Goal: Task Accomplishment & Management: Complete application form

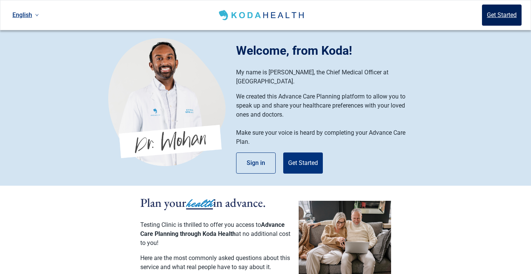
click at [499, 20] on button "Get Started" at bounding box center [502, 15] width 40 height 21
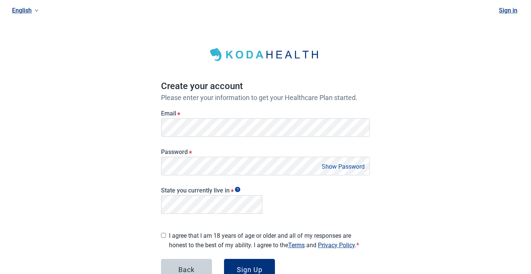
click at [432, 106] on div "English Sign in Create your account Please enter your information to get your H…" at bounding box center [265, 163] width 531 height 326
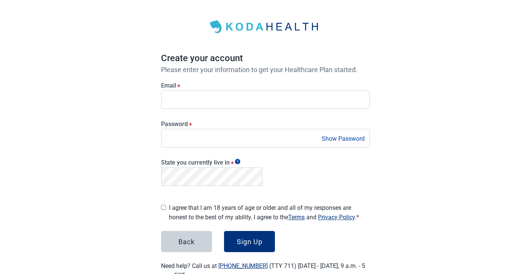
scroll to position [29, 0]
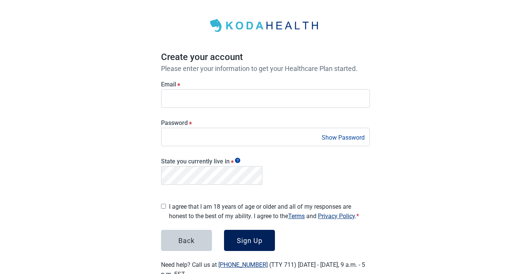
click at [247, 243] on button "Sign Up" at bounding box center [249, 240] width 51 height 21
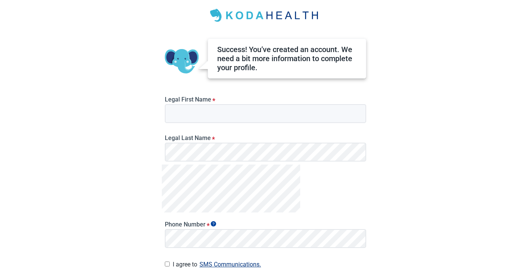
scroll to position [40, 0]
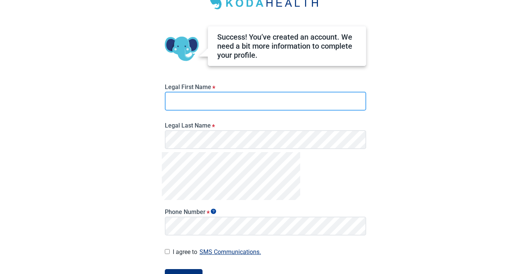
click at [262, 98] on input "Legal First Name *" at bounding box center [265, 101] width 201 height 19
type input "*********"
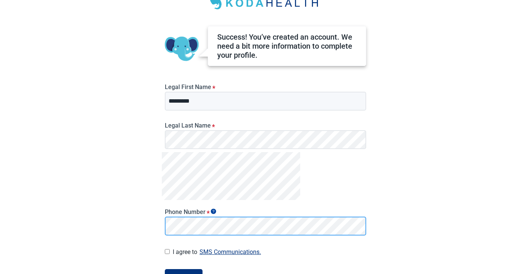
click at [138, 223] on div "English Success! You’ve created an account. We need a bit more information to c…" at bounding box center [265, 97] width 531 height 274
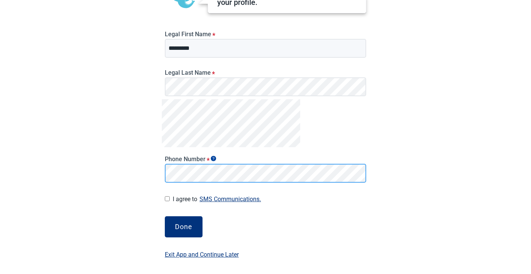
scroll to position [93, 0]
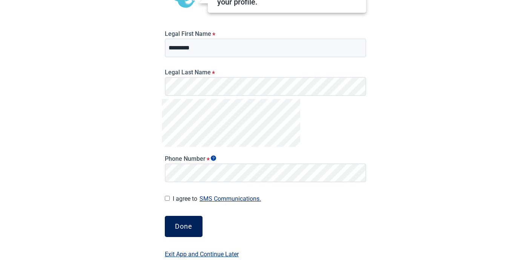
click at [191, 231] on button "Done" at bounding box center [184, 226] width 38 height 21
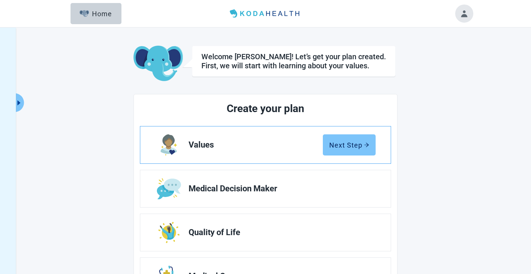
click at [348, 147] on div "Next Step" at bounding box center [349, 145] width 40 height 8
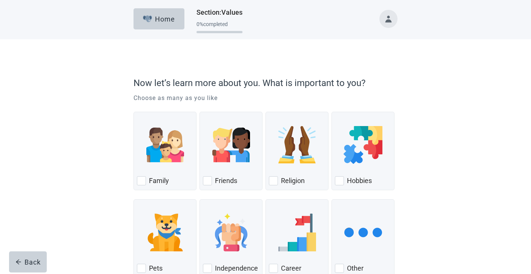
click at [348, 147] on img "Hobbies, checkbox, not checked" at bounding box center [362, 145] width 38 height 38
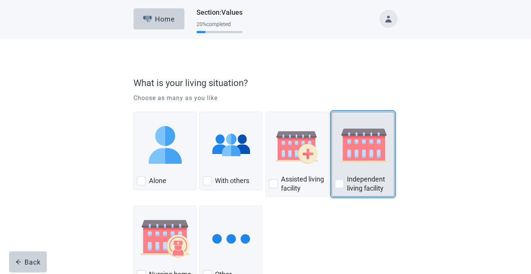
click at [345, 154] on img "Independent Living Facility, checkbox, not checked" at bounding box center [364, 145] width 58 height 38
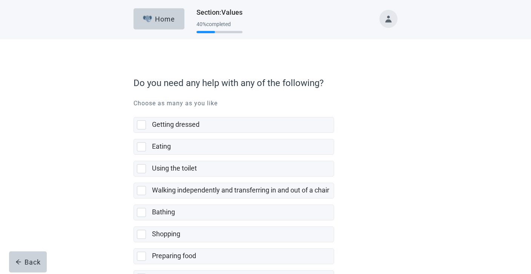
click at [276, 155] on label "Using the toilet" at bounding box center [233, 166] width 201 height 22
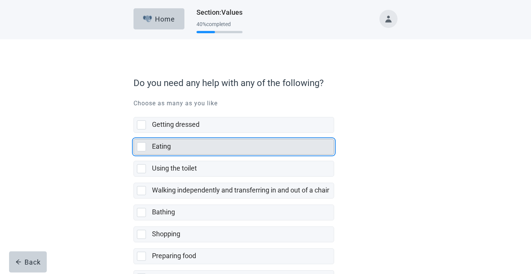
click at [276, 150] on div "Eating" at bounding box center [240, 146] width 177 height 9
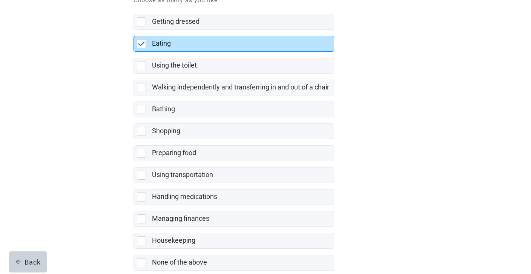
scroll to position [143, 0]
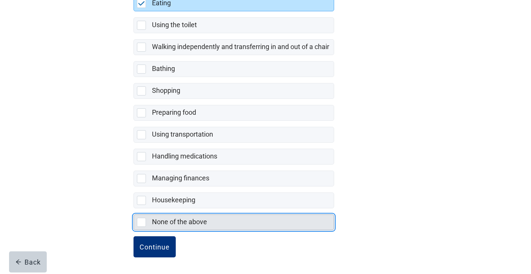
click at [169, 222] on label "None of the above" at bounding box center [179, 221] width 55 height 8
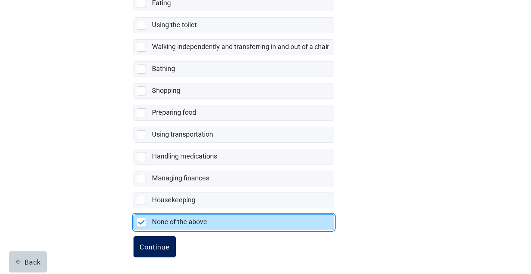
click at [165, 252] on button "Continue" at bounding box center [154, 246] width 42 height 21
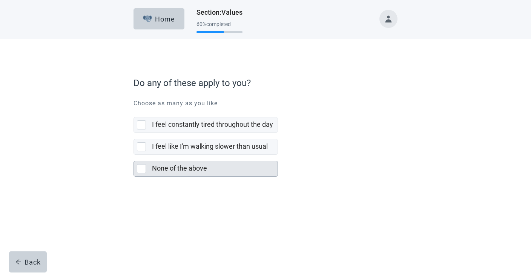
click at [160, 171] on label "None of the above" at bounding box center [179, 168] width 55 height 8
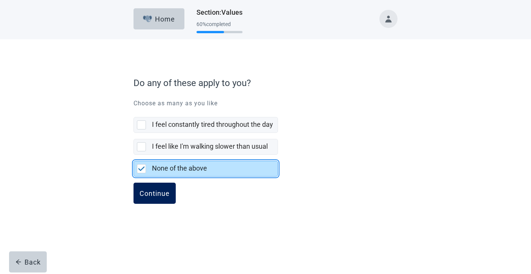
click at [156, 196] on div "Continue" at bounding box center [154, 193] width 30 height 8
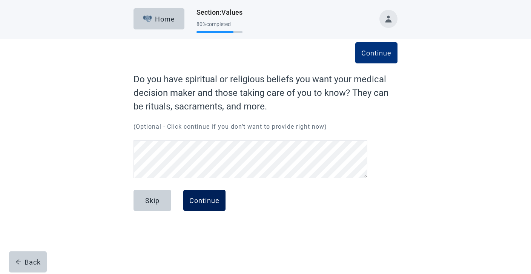
click at [194, 204] on div "Continue" at bounding box center [204, 200] width 30 height 8
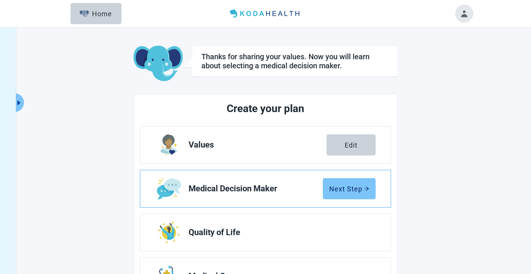
click at [353, 183] on button "Next Step" at bounding box center [349, 188] width 53 height 21
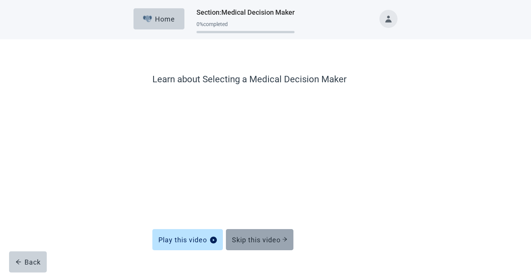
click at [278, 246] on button "Skip this video" at bounding box center [259, 239] width 67 height 21
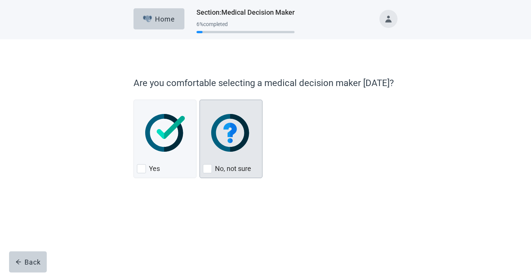
click at [220, 156] on div "No, not sure, checkbox, not checked" at bounding box center [231, 133] width 56 height 60
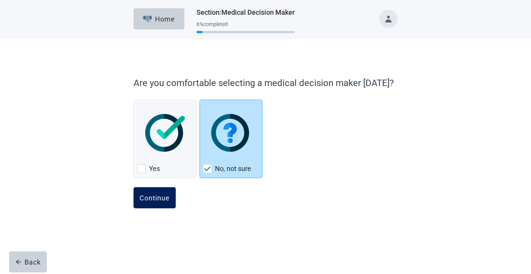
click at [152, 195] on div "Continue" at bounding box center [154, 198] width 30 height 8
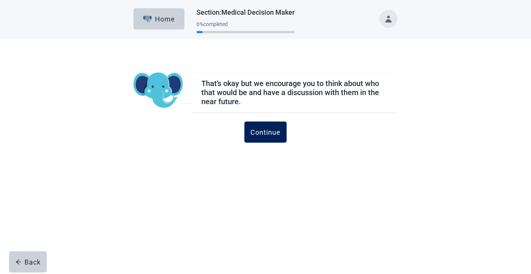
click at [269, 126] on button "Continue" at bounding box center [265, 131] width 42 height 21
click at [268, 130] on div "Continue" at bounding box center [265, 132] width 30 height 8
click at [271, 135] on div "Continue" at bounding box center [265, 132] width 30 height 8
click at [261, 126] on button "Continue" at bounding box center [265, 131] width 42 height 21
click at [264, 157] on div "Continue" at bounding box center [265, 140] width 264 height 38
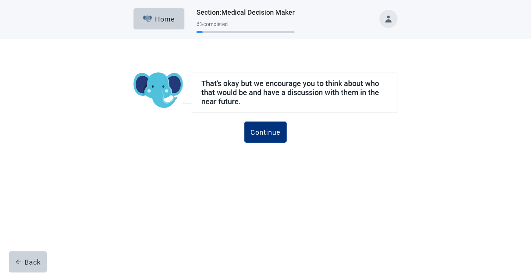
click at [264, 157] on div "Continue" at bounding box center [265, 140] width 264 height 38
click at [265, 135] on div "Continue" at bounding box center [265, 132] width 30 height 8
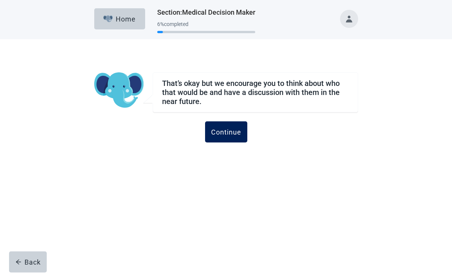
click at [218, 134] on div "Continue" at bounding box center [226, 132] width 30 height 8
click at [206, 151] on div "Continue" at bounding box center [226, 140] width 264 height 38
click at [216, 136] on button "Continue" at bounding box center [226, 131] width 42 height 21
click at [224, 139] on button "Continue" at bounding box center [226, 131] width 42 height 21
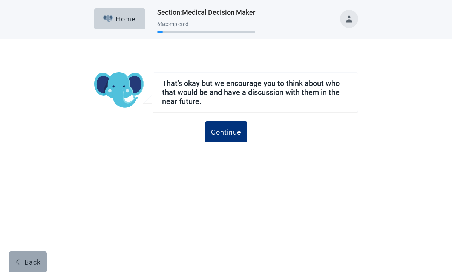
click at [32, 259] on div "Back" at bounding box center [27, 262] width 25 height 8
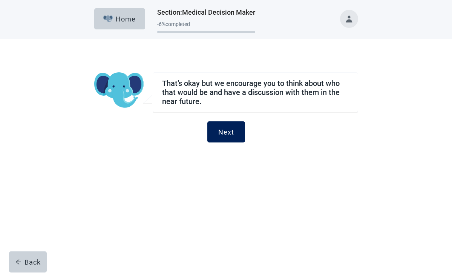
click at [222, 130] on div "Next" at bounding box center [226, 132] width 16 height 8
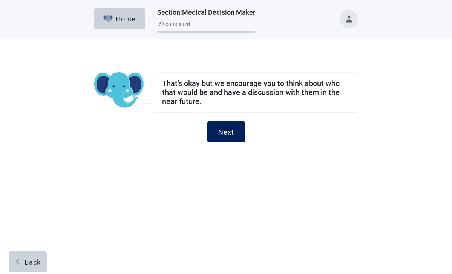
click at [222, 130] on div "Next" at bounding box center [226, 132] width 16 height 8
drag, startPoint x: 222, startPoint y: 130, endPoint x: 165, endPoint y: 57, distance: 93.1
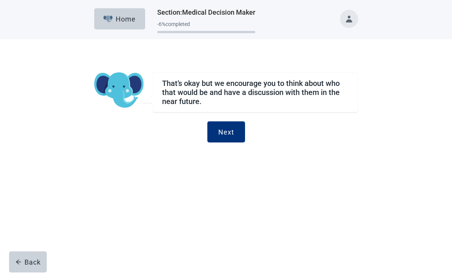
click at [166, 57] on div "That’s okay but we encourage you to think about who that would be and have a di…" at bounding box center [226, 124] width 317 height 141
click at [213, 128] on button "Next" at bounding box center [226, 131] width 38 height 21
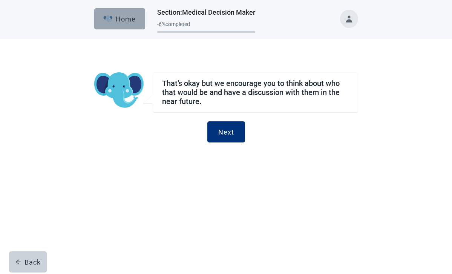
click at [134, 18] on div "Home" at bounding box center [119, 19] width 32 height 8
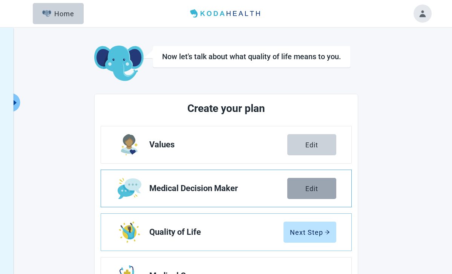
click at [308, 193] on button "Edit" at bounding box center [311, 188] width 49 height 21
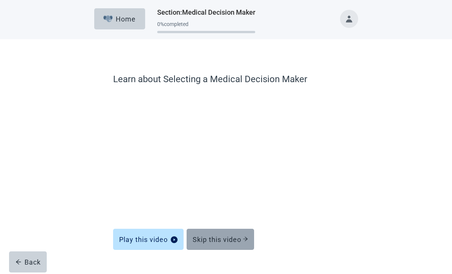
click at [244, 246] on button "Skip this video" at bounding box center [220, 239] width 67 height 21
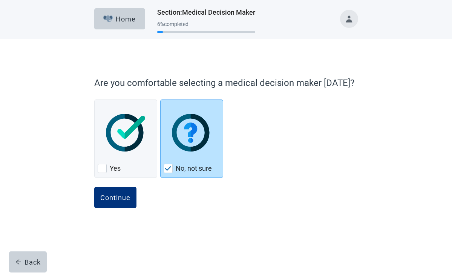
click at [230, 225] on div "Continue" at bounding box center [226, 206] width 264 height 38
click at [113, 194] on div "Continue" at bounding box center [115, 198] width 30 height 8
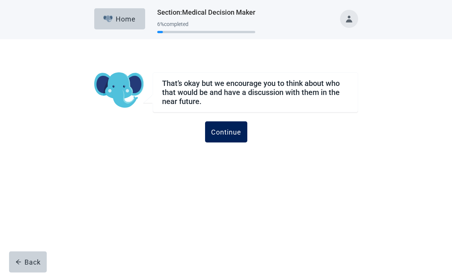
click at [220, 133] on div "Continue" at bounding box center [226, 132] width 30 height 8
click at [225, 141] on button "Continue" at bounding box center [226, 131] width 42 height 21
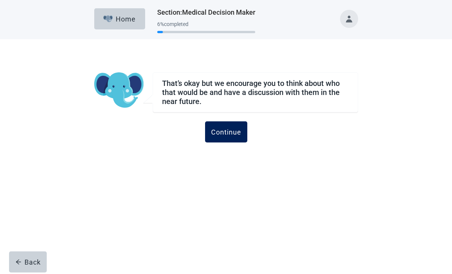
click at [231, 133] on div "Continue" at bounding box center [226, 132] width 30 height 8
click at [228, 130] on div "Continue" at bounding box center [226, 132] width 30 height 8
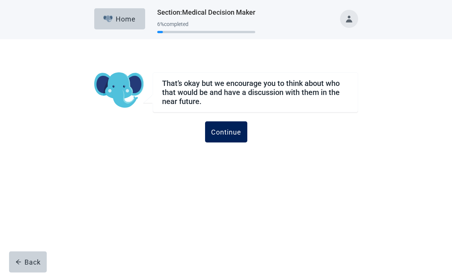
click at [228, 130] on div "Continue" at bounding box center [226, 132] width 30 height 8
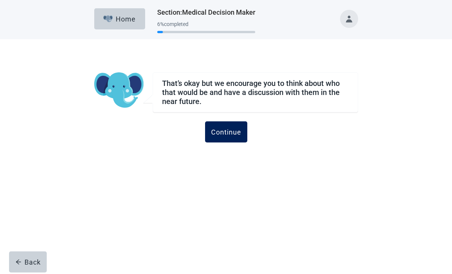
click at [228, 130] on div "Continue" at bounding box center [226, 132] width 30 height 8
click at [228, 162] on div "That’s okay but we encourage you to think about who that would be and have a di…" at bounding box center [226, 124] width 317 height 141
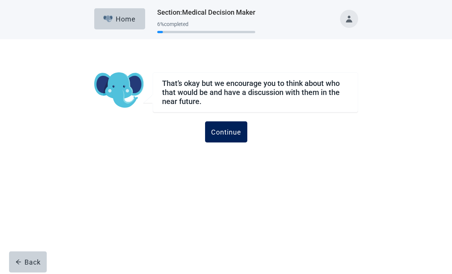
click at [230, 138] on button "Continue" at bounding box center [226, 131] width 42 height 21
click at [231, 158] on div "Continue" at bounding box center [226, 140] width 264 height 38
click at [231, 129] on div "Continue" at bounding box center [226, 132] width 30 height 8
click at [229, 152] on div "Continue" at bounding box center [226, 140] width 264 height 38
click at [229, 135] on div "Continue" at bounding box center [226, 132] width 30 height 8
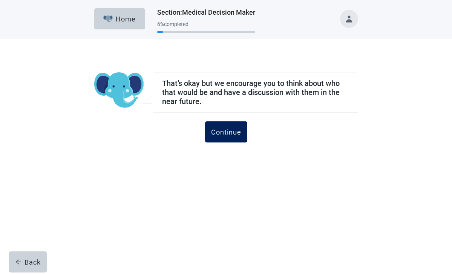
click at [230, 139] on button "Continue" at bounding box center [226, 131] width 42 height 21
click at [219, 149] on div "Continue" at bounding box center [226, 140] width 264 height 38
click at [224, 136] on button "Continue" at bounding box center [226, 131] width 42 height 21
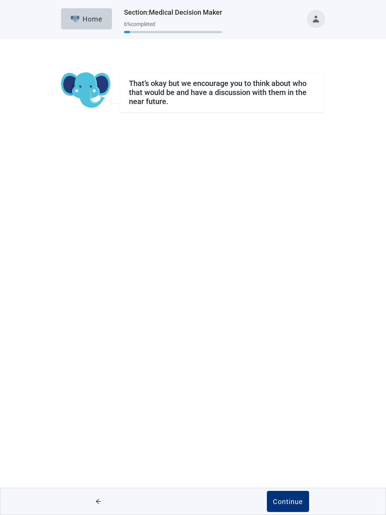
click at [339, 65] on div "That’s okay but we encourage you to think about who that would be and have a di…" at bounding box center [193, 124] width 317 height 141
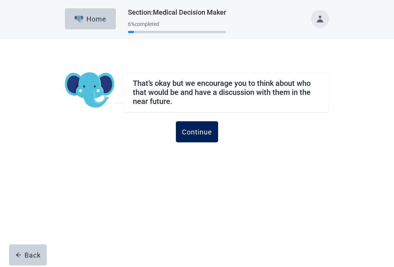
click at [209, 133] on div "Continue" at bounding box center [197, 132] width 30 height 8
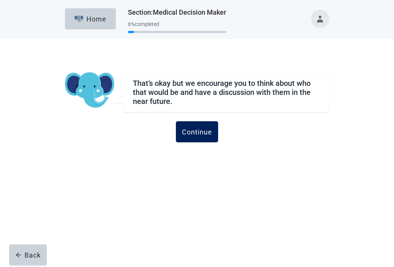
click at [209, 133] on div "Continue" at bounding box center [197, 132] width 30 height 8
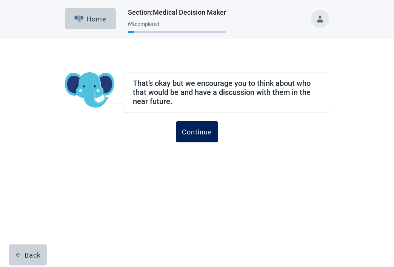
click at [209, 133] on div "Continue" at bounding box center [197, 132] width 30 height 8
click at [200, 134] on div "Continue" at bounding box center [197, 132] width 30 height 8
click at [188, 137] on button "Continue" at bounding box center [197, 131] width 42 height 21
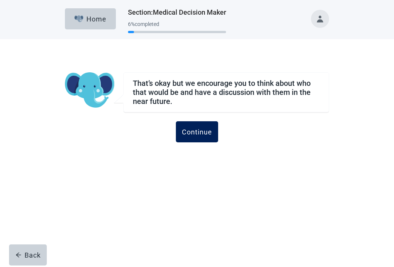
click at [188, 137] on button "Continue" at bounding box center [197, 131] width 42 height 21
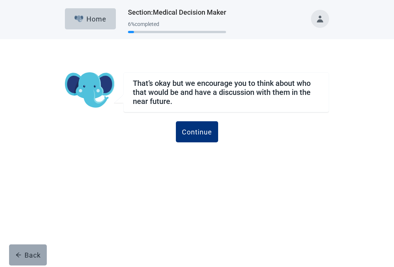
click at [27, 250] on button "Back" at bounding box center [28, 255] width 38 height 21
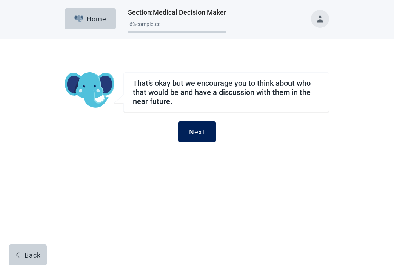
click at [199, 132] on div "Next" at bounding box center [197, 132] width 16 height 8
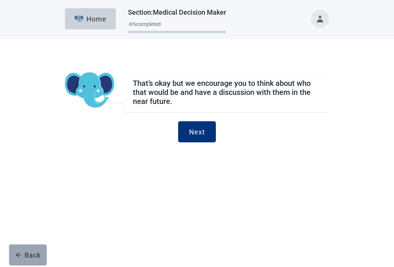
click at [28, 251] on div "Back" at bounding box center [27, 255] width 25 height 8
click at [33, 254] on div "Back" at bounding box center [27, 255] width 25 height 8
click at [94, 32] on div "Home Section : Medical Decision Maker -6 % completed" at bounding box center [197, 19] width 264 height 38
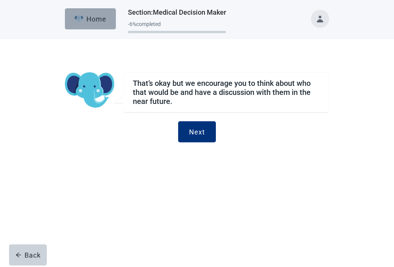
click at [94, 28] on button "Home" at bounding box center [90, 18] width 51 height 21
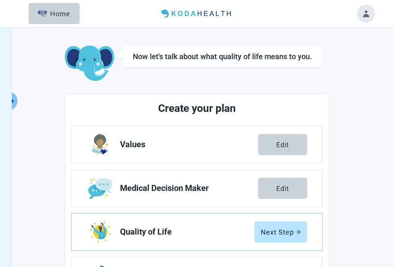
click at [95, 18] on header "Menu Home" at bounding box center [197, 13] width 374 height 27
click at [339, 105] on main "Now let's talk about what quality of life means to you. Create your plan Values…" at bounding box center [197, 217] width 374 height 343
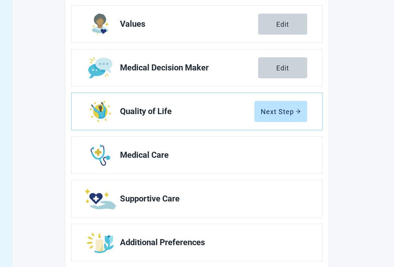
scroll to position [130, 0]
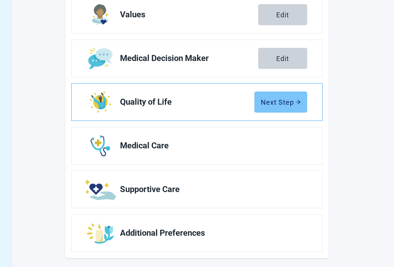
click at [293, 101] on div "Next Step" at bounding box center [280, 102] width 40 height 8
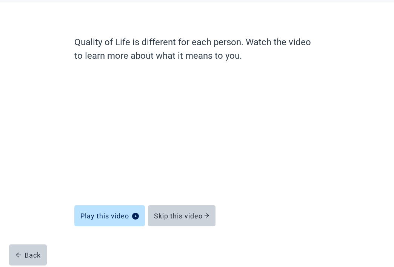
scroll to position [37, 0]
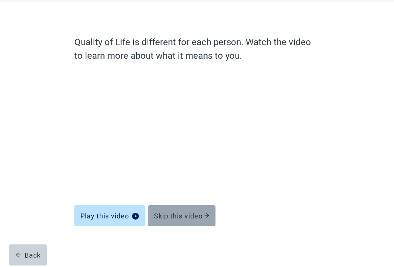
click at [186, 213] on div "Skip this video" at bounding box center [181, 216] width 55 height 8
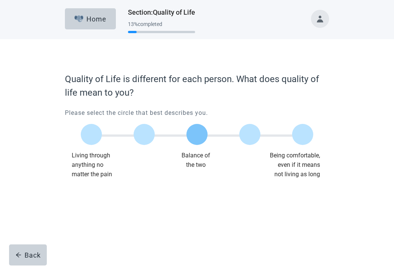
click at [198, 131] on label "Main content" at bounding box center [196, 134] width 21 height 21
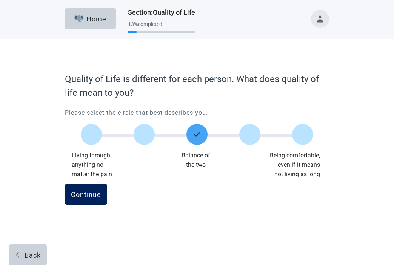
click at [82, 192] on div "Continue" at bounding box center [86, 195] width 30 height 8
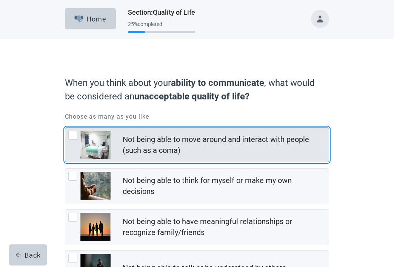
click at [215, 133] on div "Not being able to move around and interact with people (such as a coma)" at bounding box center [226, 145] width 206 height 25
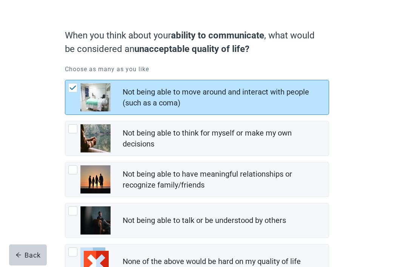
scroll to position [106, 0]
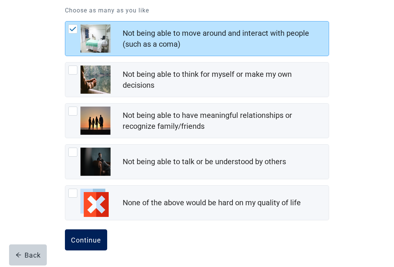
click at [79, 245] on button "Continue" at bounding box center [86, 240] width 42 height 21
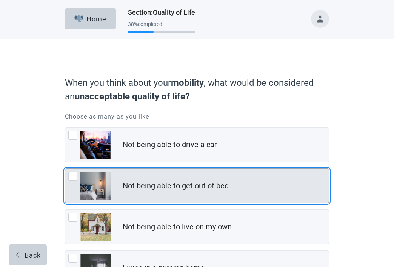
click at [155, 197] on div "Not being able to get out of bed" at bounding box center [196, 186] width 263 height 34
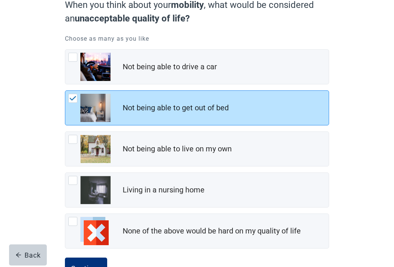
scroll to position [106, 0]
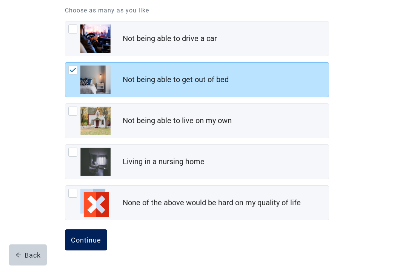
click at [94, 242] on div "Continue" at bounding box center [86, 240] width 30 height 8
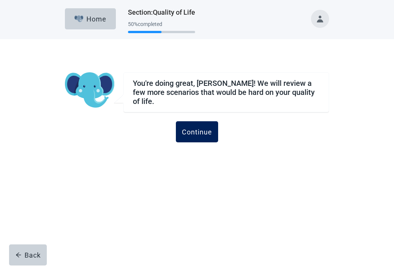
click at [205, 128] on div "Continue" at bounding box center [197, 132] width 30 height 8
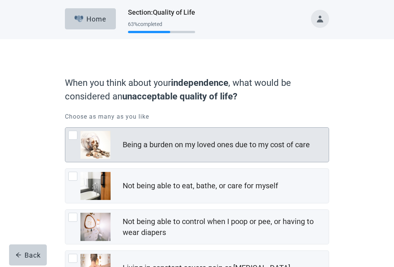
click at [202, 138] on div "Being a burden on my loved ones due to my cost of care" at bounding box center [226, 145] width 206 height 15
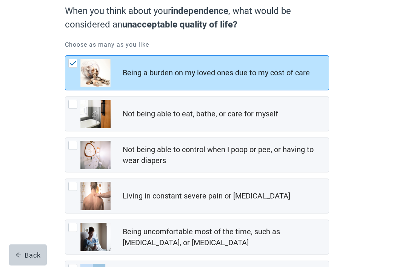
scroll to position [147, 0]
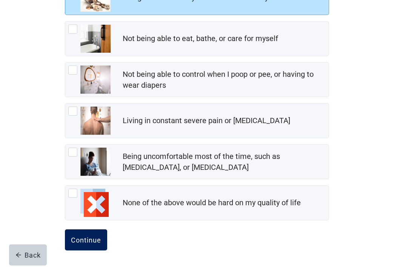
click at [92, 244] on button "Continue" at bounding box center [86, 240] width 42 height 21
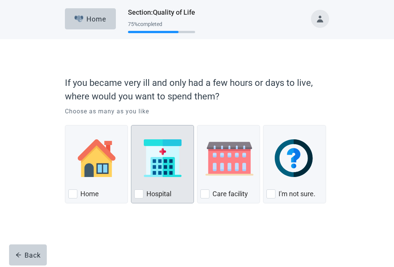
click at [165, 175] on img "Hospital, checkbox, not checked" at bounding box center [163, 158] width 38 height 38
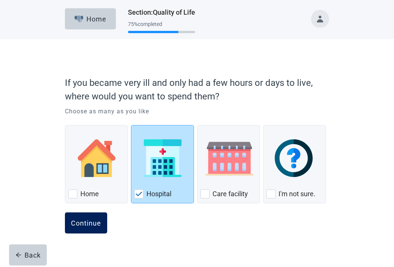
click at [101, 227] on button "Continue" at bounding box center [86, 223] width 42 height 21
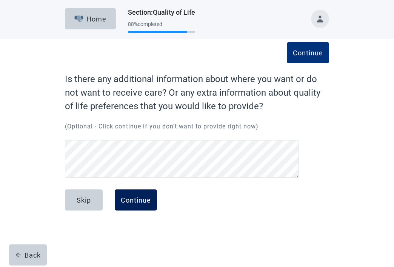
click at [148, 205] on button "Continue" at bounding box center [136, 200] width 42 height 21
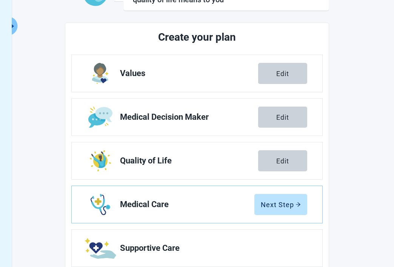
scroll to position [83, 0]
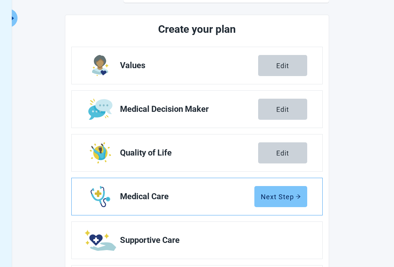
click at [278, 188] on button "Next Step" at bounding box center [280, 196] width 53 height 21
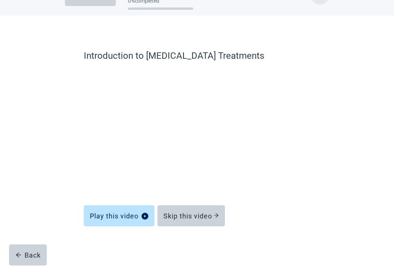
scroll to position [23, 0]
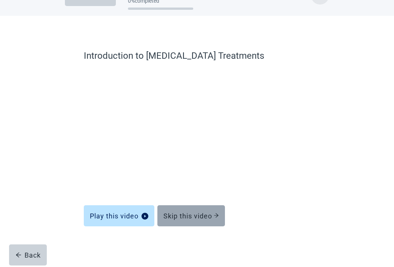
click at [196, 221] on button "Skip this video" at bounding box center [190, 215] width 67 height 21
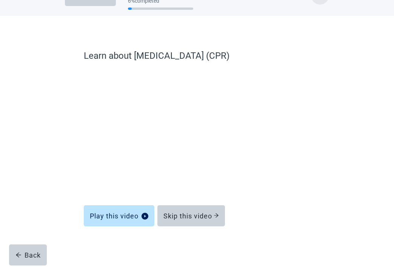
click at [196, 221] on button "Skip this video" at bounding box center [190, 215] width 67 height 21
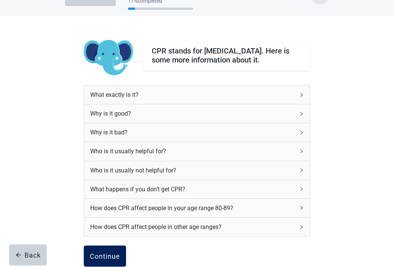
click at [121, 256] on button "Continue" at bounding box center [105, 256] width 42 height 21
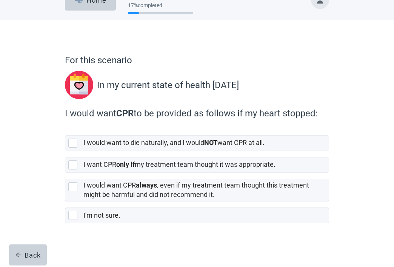
scroll to position [19, 0]
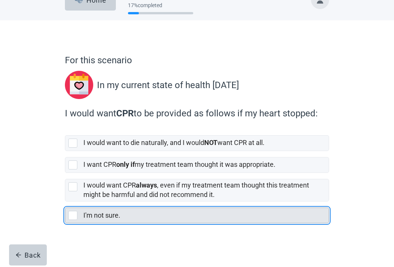
click at [123, 216] on div "I'm not sure." at bounding box center [203, 215] width 240 height 9
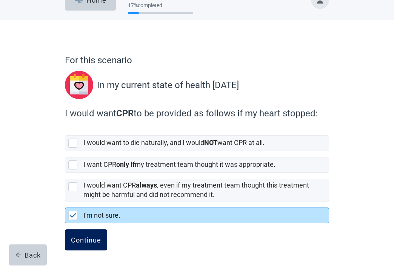
click at [89, 245] on button "Continue" at bounding box center [86, 240] width 42 height 21
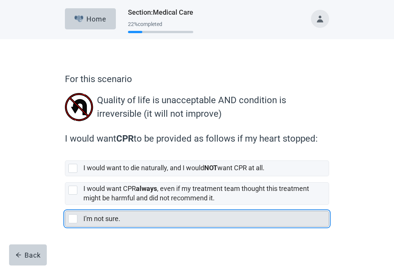
click at [97, 216] on label "I'm not sure." at bounding box center [101, 219] width 37 height 8
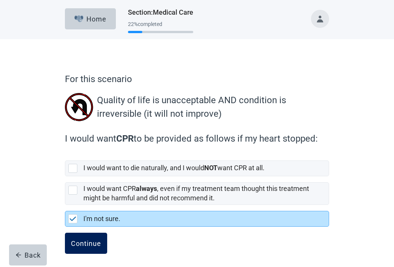
click at [90, 245] on div "Continue" at bounding box center [86, 244] width 30 height 8
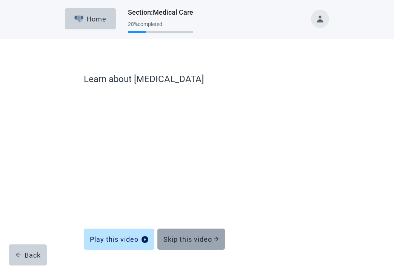
click at [190, 244] on button "Skip this video" at bounding box center [190, 239] width 67 height 21
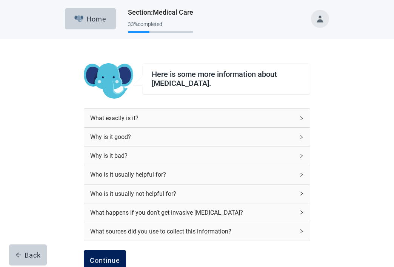
click at [106, 259] on div "Continue" at bounding box center [105, 261] width 30 height 8
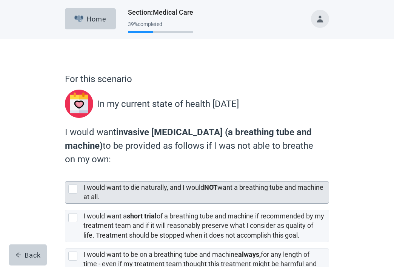
click at [136, 185] on label "I would want to die naturally, and I would NOT want a breathing tube and machin…" at bounding box center [203, 192] width 240 height 17
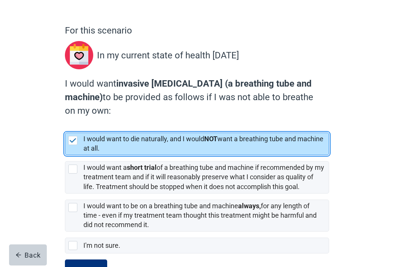
scroll to position [63, 0]
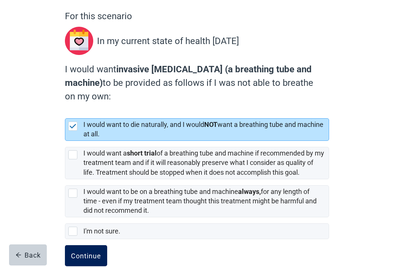
click at [78, 251] on button "Continue" at bounding box center [86, 255] width 42 height 21
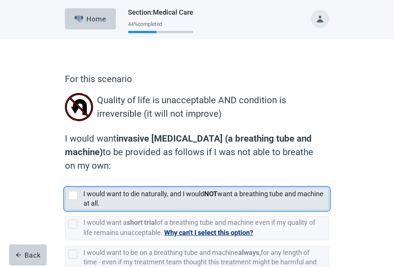
click at [126, 195] on label "I would want to die naturally, and I would NOT want a breathing tube and machin…" at bounding box center [203, 198] width 240 height 17
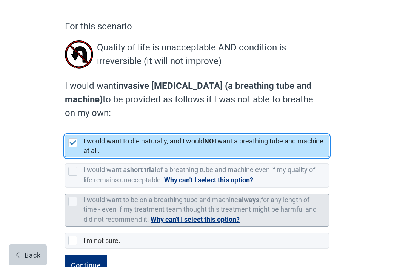
scroll to position [78, 0]
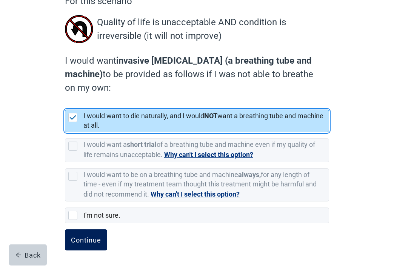
click at [96, 237] on div "Continue" at bounding box center [86, 240] width 30 height 8
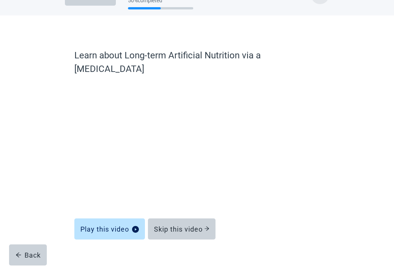
scroll to position [23, 0]
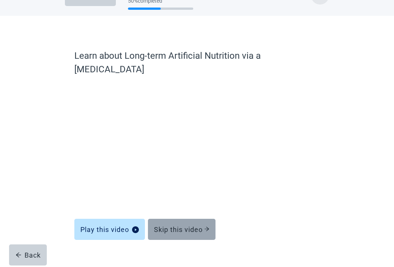
click at [184, 226] on div "Skip this video" at bounding box center [181, 230] width 55 height 8
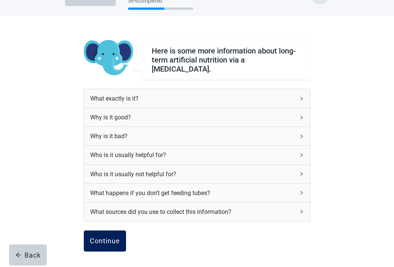
click at [106, 240] on div "Continue" at bounding box center [105, 241] width 30 height 8
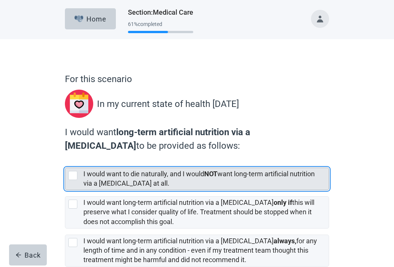
click at [146, 183] on label "I would want to die naturally, and I would NOT want long-term artificial nutrit…" at bounding box center [198, 178] width 231 height 17
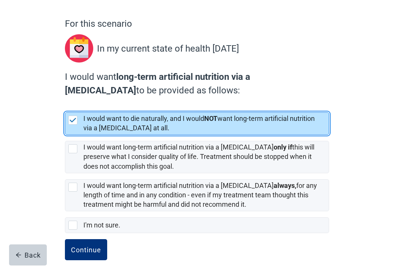
scroll to position [65, 0]
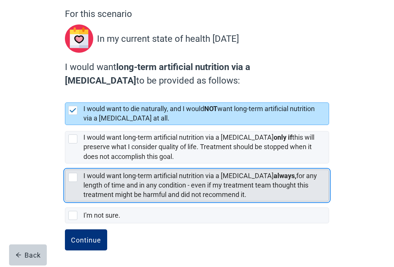
click at [104, 184] on label "I would want long-term artificial nutrition via a [MEDICAL_DATA] always, for an…" at bounding box center [199, 185] width 233 height 27
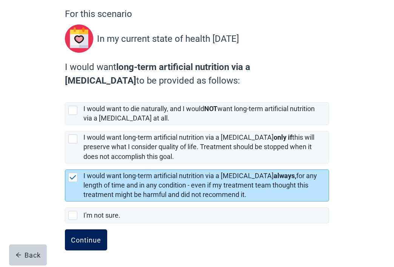
click at [89, 247] on button "Continue" at bounding box center [86, 240] width 42 height 21
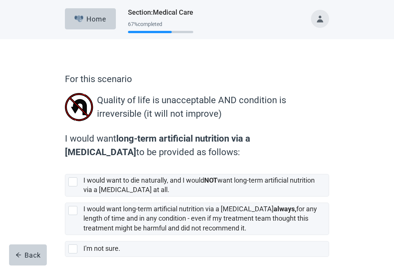
scroll to position [33, 0]
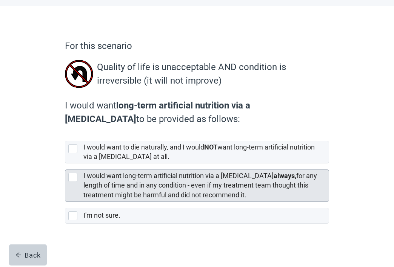
click at [104, 176] on label "I would want long-term artificial nutrition via a [MEDICAL_DATA] always, for an…" at bounding box center [199, 185] width 233 height 27
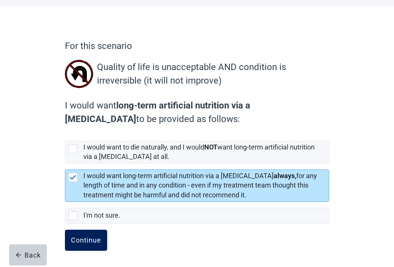
click at [81, 237] on div "Continue" at bounding box center [86, 241] width 30 height 8
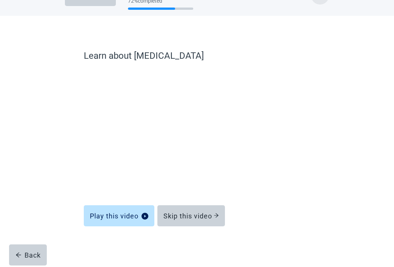
scroll to position [23, 0]
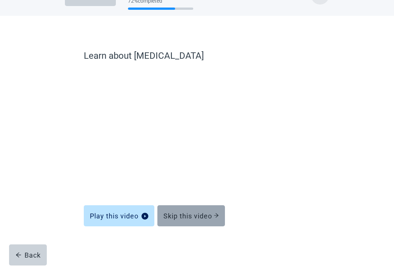
click at [166, 221] on button "Skip this video" at bounding box center [190, 215] width 67 height 21
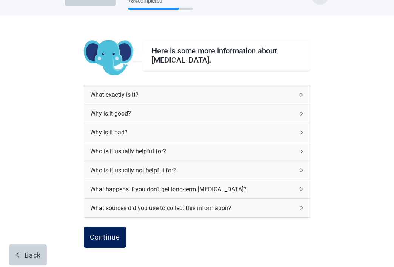
click at [114, 238] on div "Continue" at bounding box center [105, 238] width 30 height 8
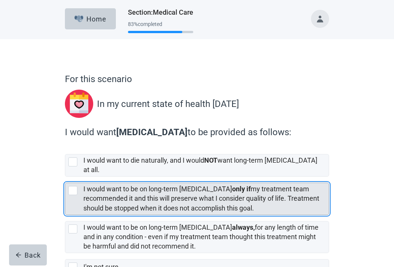
click at [124, 188] on label "I would want to be on long-term [MEDICAL_DATA] only if my treatment team recomm…" at bounding box center [201, 198] width 236 height 27
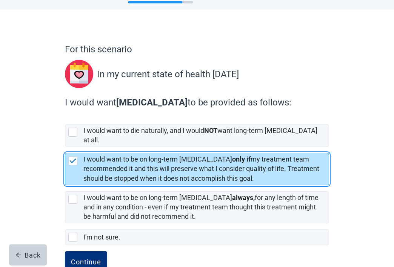
scroll to position [45, 0]
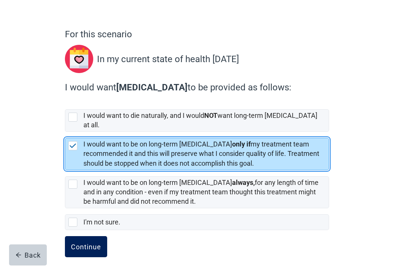
click at [83, 243] on div "Continue" at bounding box center [86, 247] width 30 height 8
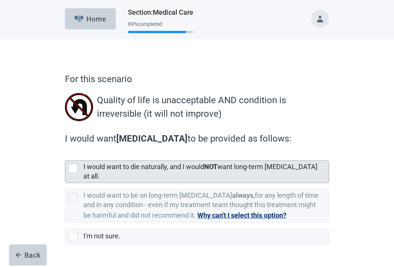
click at [105, 165] on label "I would want to die naturally, and I would NOT want long-term [MEDICAL_DATA] at…" at bounding box center [200, 171] width 234 height 17
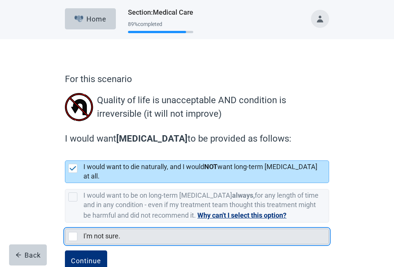
click at [86, 237] on div "I'm not sure." at bounding box center [205, 236] width 245 height 15
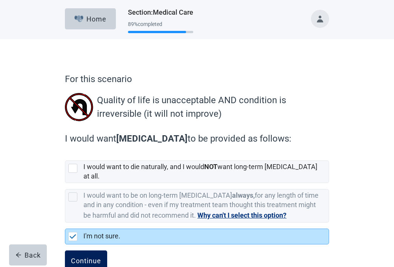
click at [83, 251] on button "Continue" at bounding box center [86, 261] width 42 height 21
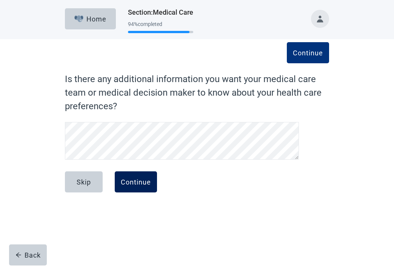
click at [143, 175] on button "Continue" at bounding box center [136, 182] width 42 height 21
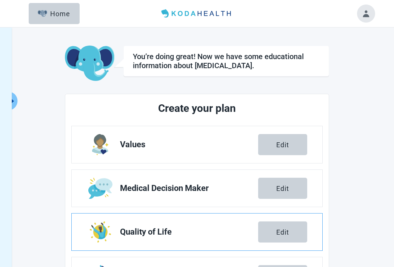
scroll to position [133, 0]
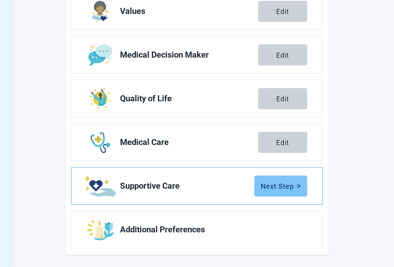
click at [267, 191] on button "Next Step" at bounding box center [280, 186] width 53 height 21
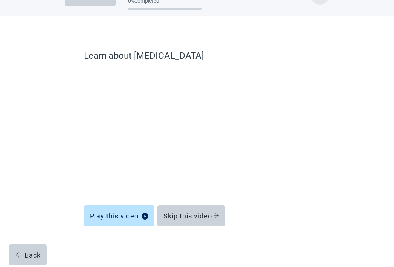
scroll to position [23, 0]
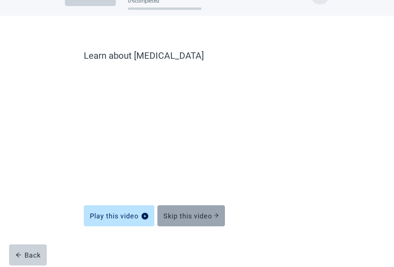
click at [218, 214] on icon "arrow-right" at bounding box center [215, 215] width 5 height 5
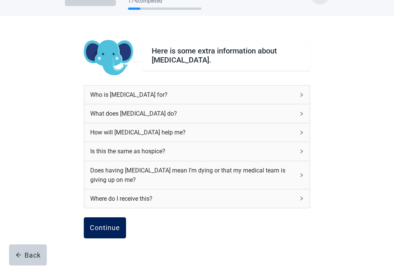
click at [116, 228] on div "Continue" at bounding box center [105, 228] width 30 height 8
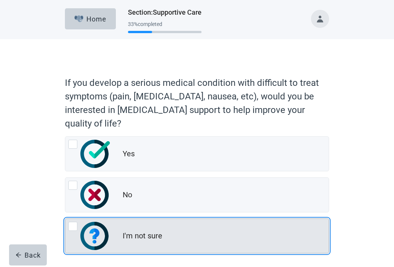
click at [121, 233] on div "I'm not sure" at bounding box center [196, 236] width 263 height 34
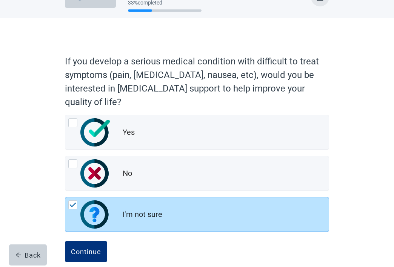
scroll to position [33, 0]
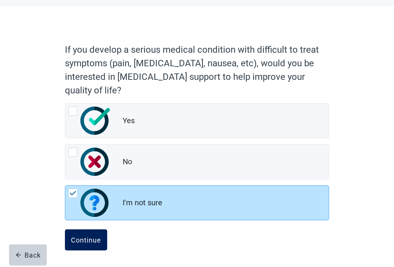
click at [102, 238] on button "Continue" at bounding box center [86, 240] width 42 height 21
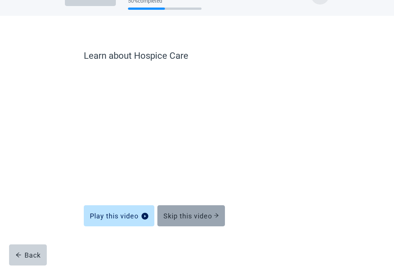
scroll to position [23, 0]
click at [203, 214] on div "Skip this video" at bounding box center [190, 216] width 55 height 8
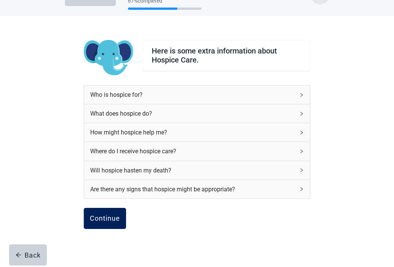
click at [103, 224] on button "Continue" at bounding box center [105, 218] width 42 height 21
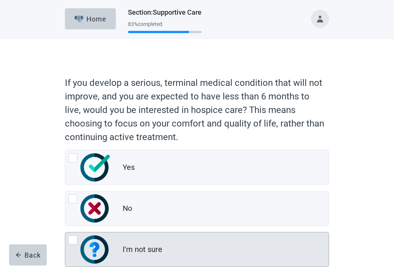
click at [103, 233] on div "I'm not sure" at bounding box center [196, 250] width 263 height 34
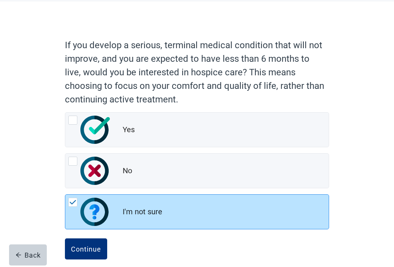
scroll to position [47, 0]
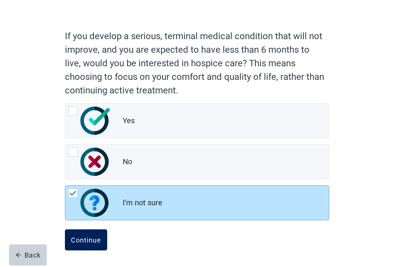
click at [98, 240] on div "Continue" at bounding box center [86, 240] width 30 height 8
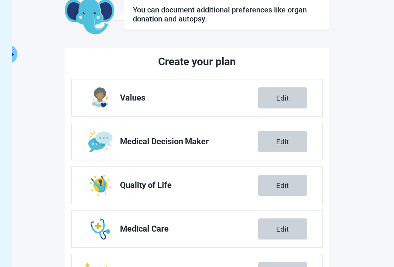
scroll to position [133, 0]
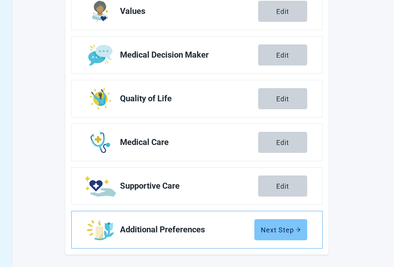
click at [299, 229] on icon "arrow-right" at bounding box center [297, 229] width 5 height 5
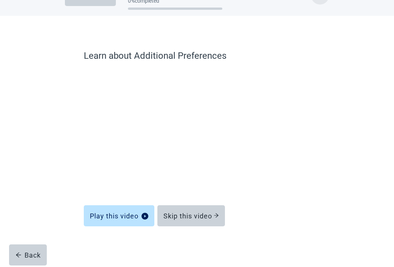
scroll to position [23, 0]
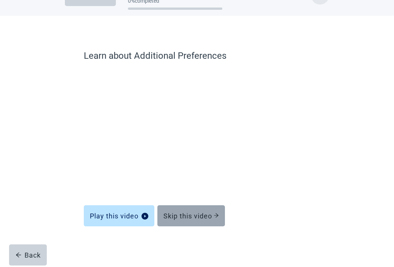
click at [204, 214] on div "Skip this video" at bounding box center [190, 216] width 55 height 8
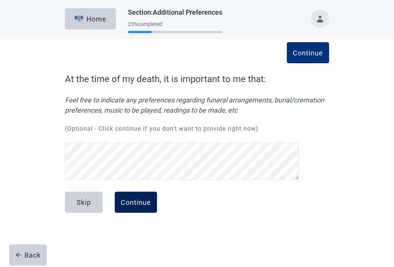
click at [148, 204] on div "Continue" at bounding box center [136, 203] width 30 height 8
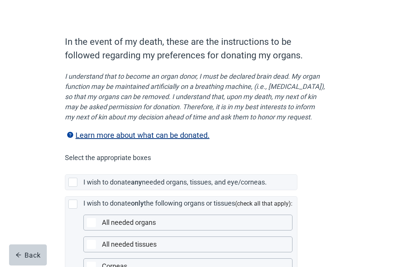
scroll to position [44, 0]
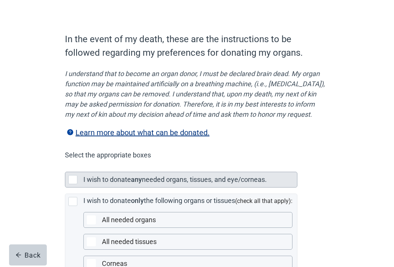
click at [148, 184] on label "needed organs, tissues, and eye/corneas." at bounding box center [204, 180] width 125 height 8
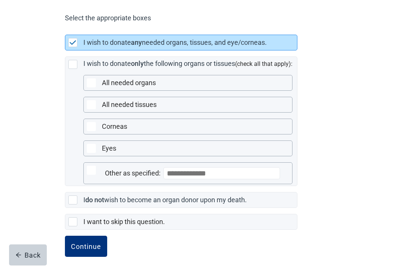
scroll to position [198, 0]
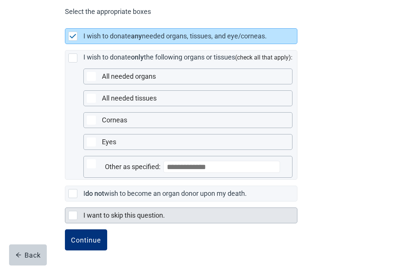
click at [144, 213] on label "I want to skip this question." at bounding box center [123, 215] width 81 height 8
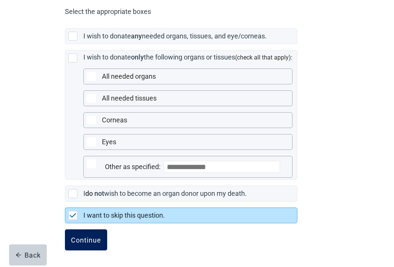
click at [96, 245] on button "Continue" at bounding box center [86, 240] width 42 height 21
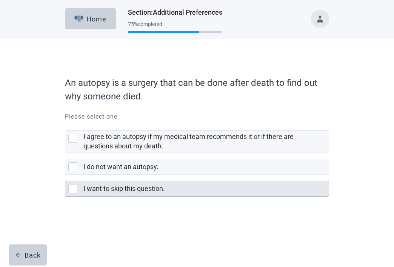
click at [110, 186] on label "I want to skip this question." at bounding box center [123, 189] width 81 height 8
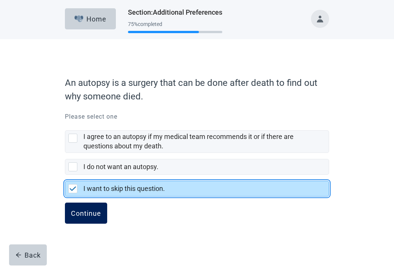
click at [88, 212] on div "Continue" at bounding box center [86, 214] width 30 height 8
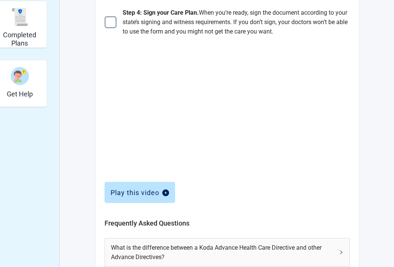
scroll to position [211, 0]
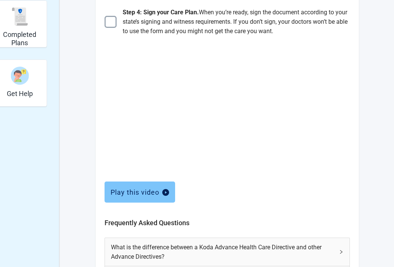
click at [133, 194] on div "Play this video" at bounding box center [139, 192] width 58 height 8
click at [137, 190] on div "Play this video" at bounding box center [139, 192] width 58 height 8
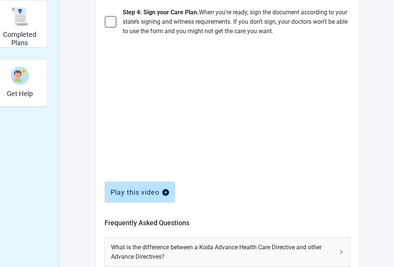
click at [238, 198] on div "Play this video" at bounding box center [226, 188] width 245 height 24
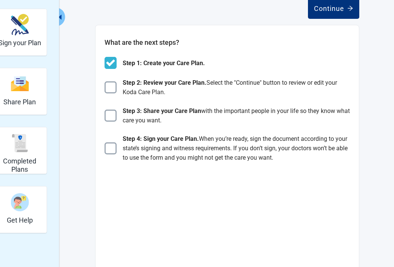
scroll to position [66, 0]
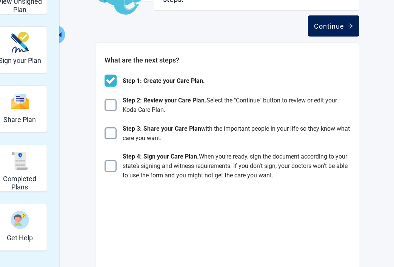
click at [322, 25] on div "Continue" at bounding box center [333, 26] width 39 height 8
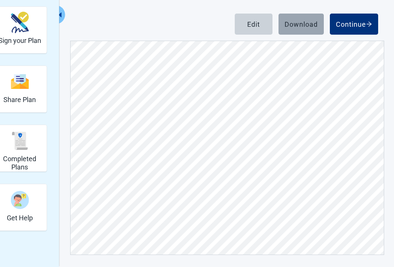
scroll to position [5834, 0]
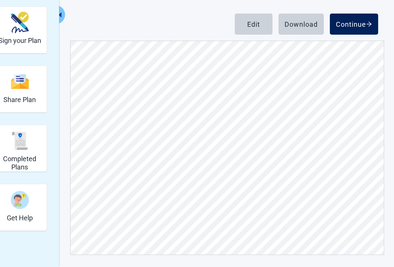
click at [353, 18] on button "Continue" at bounding box center [353, 24] width 48 height 21
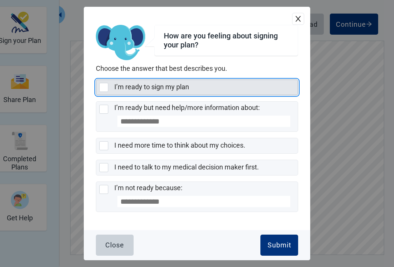
click at [253, 93] on div "I’m ready to sign my plan" at bounding box center [205, 87] width 183 height 15
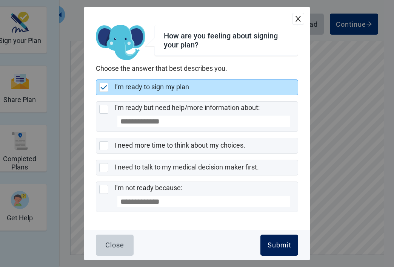
click at [286, 250] on button "Submit" at bounding box center [279, 245] width 38 height 21
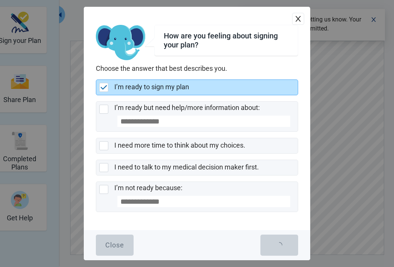
scroll to position [50, 0]
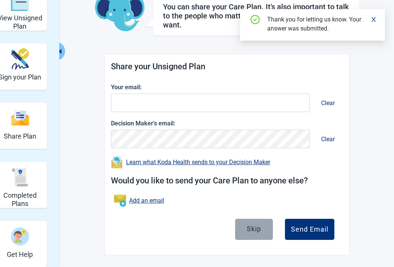
click at [247, 230] on div "Skip" at bounding box center [254, 229] width 14 height 8
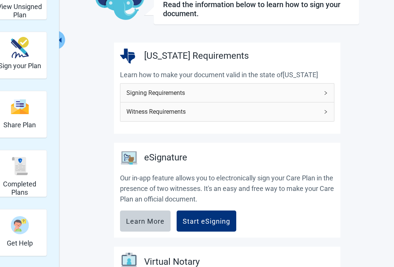
scroll to position [65, 0]
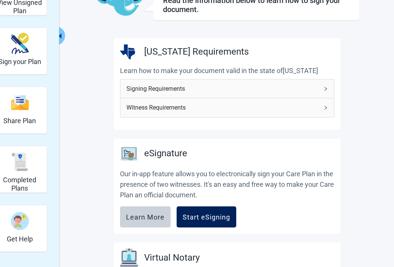
click at [217, 212] on button "Start eSigning" at bounding box center [206, 217] width 60 height 21
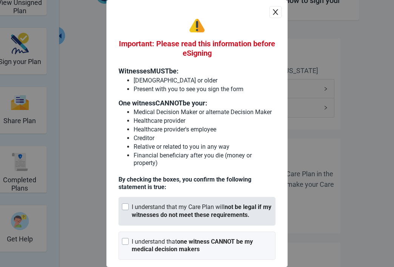
click at [182, 204] on div "I understand that my Care Plan will not be legal if my witnesses do not meet th…" at bounding box center [202, 212] width 140 height 16
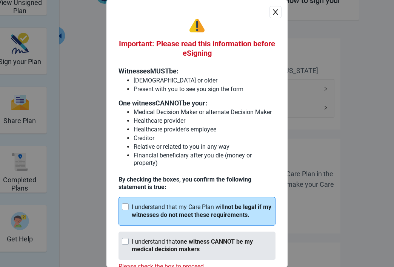
click at [181, 238] on strong "one witness CANNOT be my medical decision makers" at bounding box center [192, 245] width 121 height 15
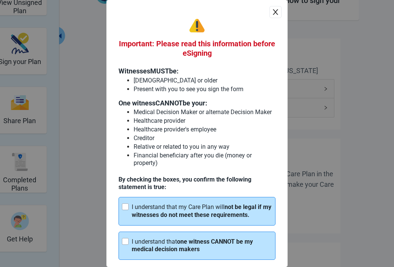
scroll to position [46, 0]
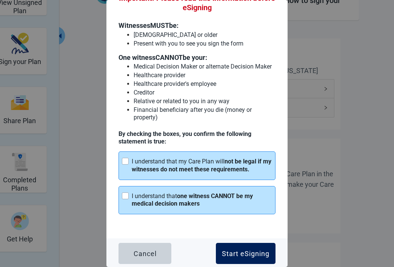
click at [240, 253] on div "Start eSigning" at bounding box center [245, 254] width 47 height 8
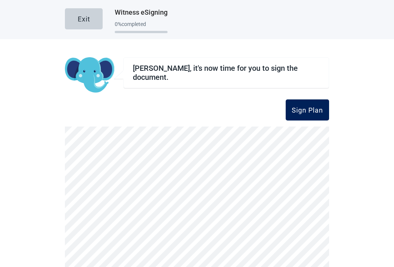
click at [298, 118] on button "Sign Plan" at bounding box center [306, 110] width 43 height 21
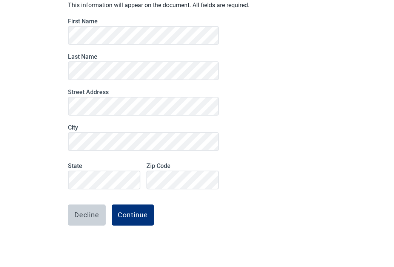
scroll to position [72, 0]
click at [143, 217] on div "Continue" at bounding box center [133, 215] width 30 height 8
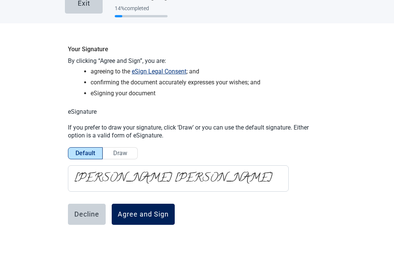
scroll to position [16, 0]
click at [151, 216] on div "Agree and Sign" at bounding box center [143, 215] width 51 height 8
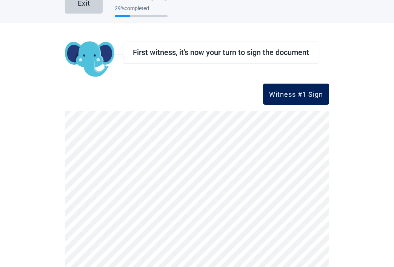
click at [282, 93] on div "Witness #1 Sign" at bounding box center [296, 94] width 54 height 8
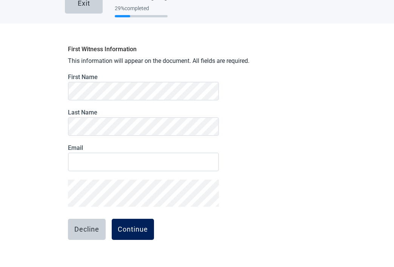
click at [129, 231] on div "Continue" at bounding box center [133, 230] width 30 height 8
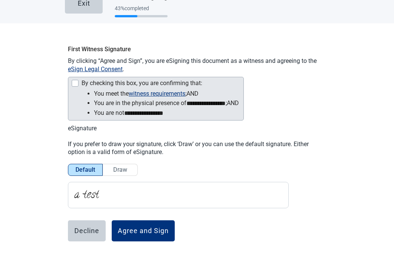
click at [72, 84] on div at bounding box center [75, 83] width 7 height 7
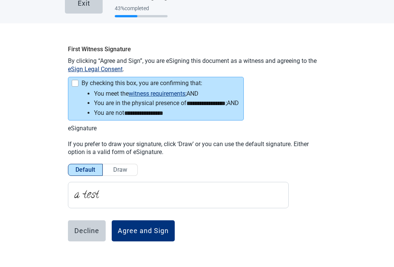
click at [115, 175] on label "Draw" at bounding box center [120, 170] width 35 height 12
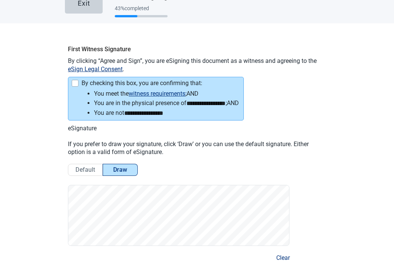
scroll to position [86, 0]
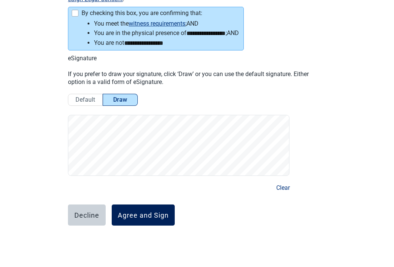
click at [127, 213] on div "Agree and Sign" at bounding box center [143, 215] width 51 height 8
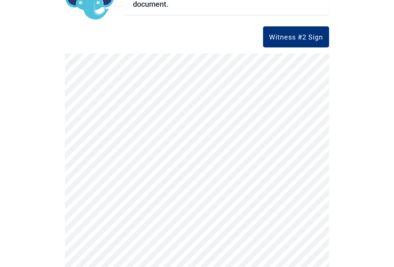
scroll to position [74, 0]
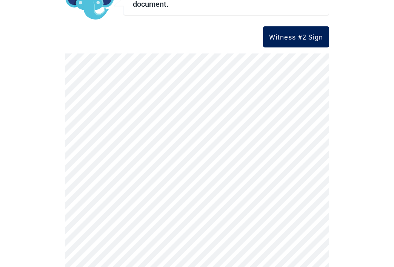
click at [303, 28] on button "Witness #2 Sign" at bounding box center [296, 36] width 66 height 21
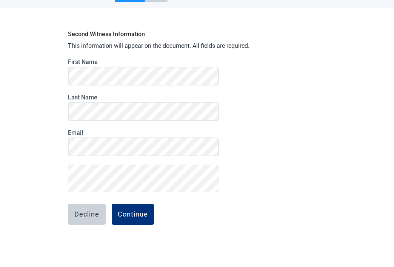
scroll to position [31, 0]
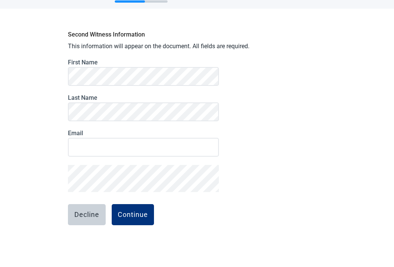
click at [127, 192] on div "First Name Last Name Email Decline Continue" at bounding box center [143, 162] width 151 height 206
click at [135, 221] on button "Continue" at bounding box center [133, 214] width 42 height 21
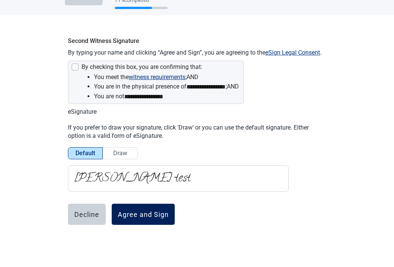
scroll to position [23, 0]
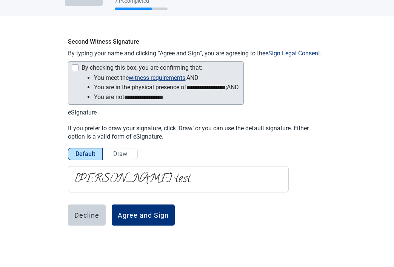
click at [76, 69] on div at bounding box center [75, 67] width 7 height 7
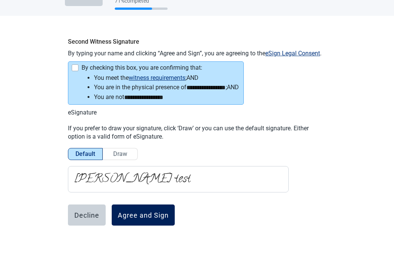
click at [128, 214] on div "Agree and Sign" at bounding box center [143, 215] width 51 height 8
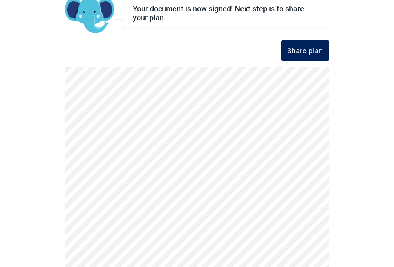
scroll to position [74, 0]
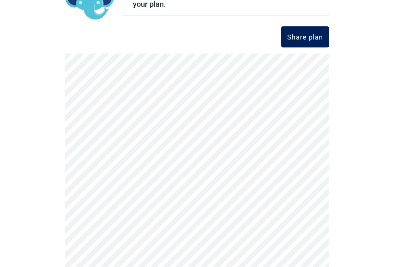
click at [309, 41] on button "Share plan" at bounding box center [305, 36] width 48 height 21
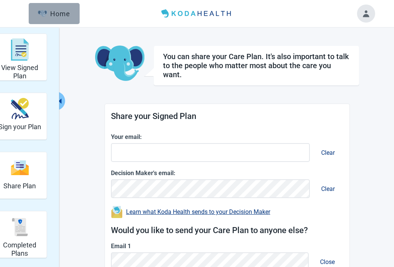
click at [73, 18] on button "Home" at bounding box center [54, 13] width 51 height 21
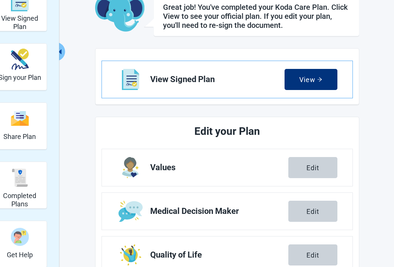
scroll to position [51, 0]
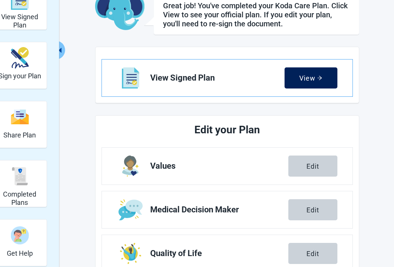
click at [301, 78] on div "View" at bounding box center [310, 78] width 23 height 8
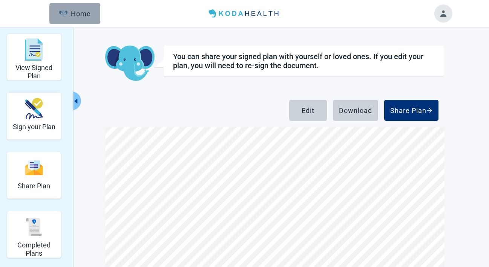
click at [77, 12] on div "Home" at bounding box center [75, 14] width 32 height 8
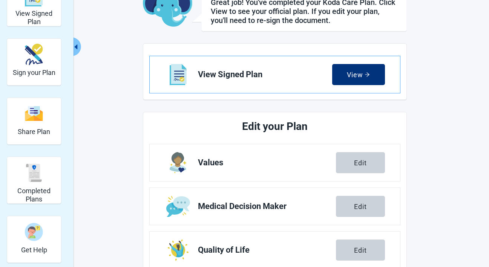
scroll to position [58, 0]
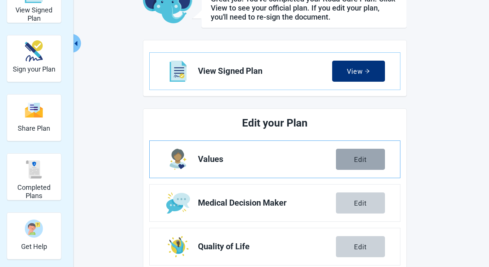
click at [369, 162] on button "Edit" at bounding box center [360, 159] width 49 height 21
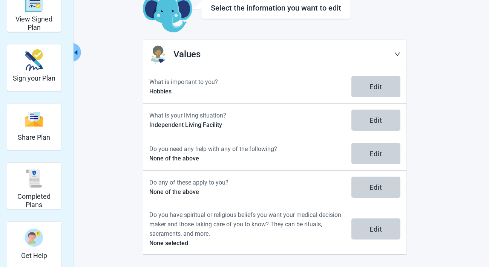
scroll to position [48, 0]
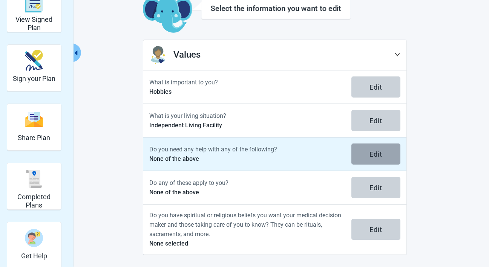
click at [368, 154] on button "Edit" at bounding box center [375, 154] width 49 height 21
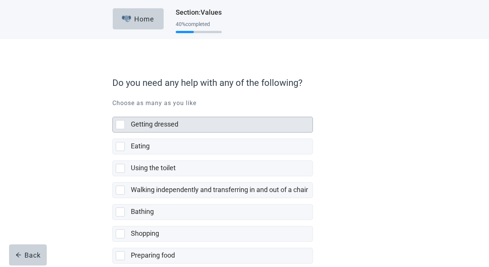
click at [277, 119] on div "Getting dressed" at bounding box center [222, 124] width 182 height 15
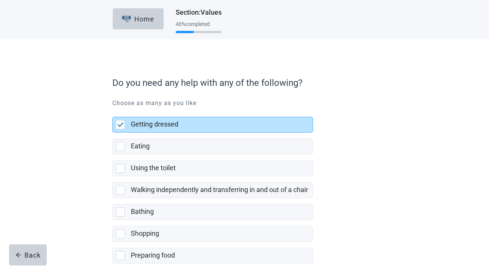
click at [271, 137] on label "Eating" at bounding box center [212, 144] width 201 height 22
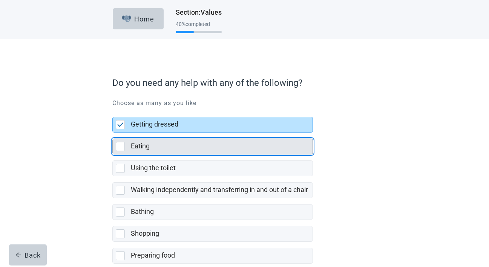
click at [267, 151] on div "Eating" at bounding box center [219, 146] width 177 height 9
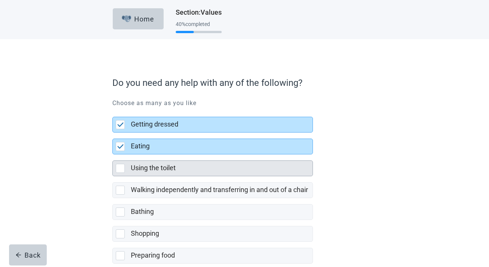
click at [267, 166] on div "Using the toilet" at bounding box center [219, 168] width 177 height 9
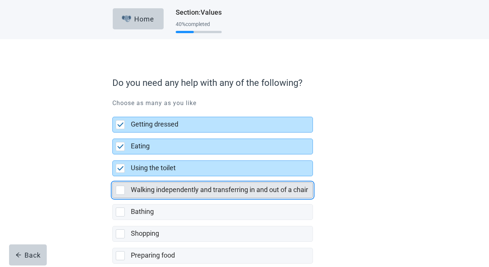
click at [263, 185] on div "Walking independently and transferring in and out of a chair" at bounding box center [222, 190] width 182 height 15
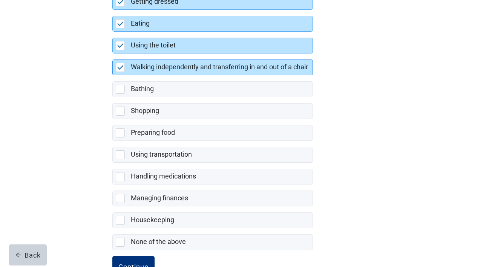
scroll to position [124, 0]
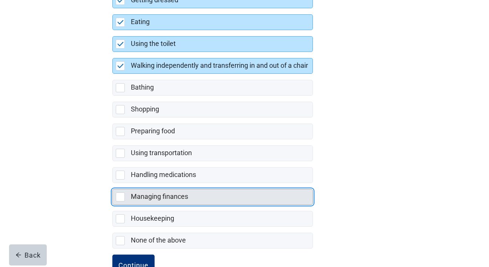
click at [259, 197] on div "Managing finances" at bounding box center [219, 196] width 177 height 9
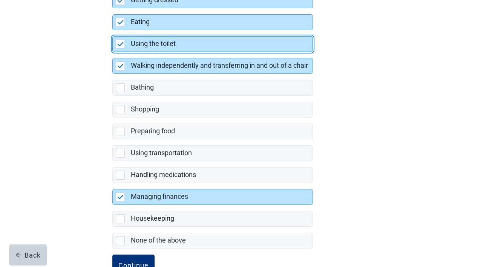
click at [249, 46] on div "Using the toilet" at bounding box center [219, 43] width 177 height 9
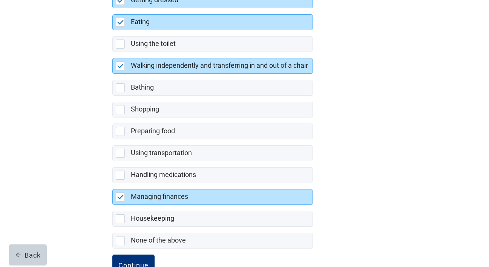
scroll to position [150, 0]
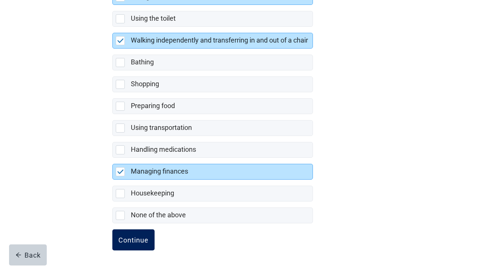
click at [142, 243] on div "Continue" at bounding box center [133, 240] width 30 height 8
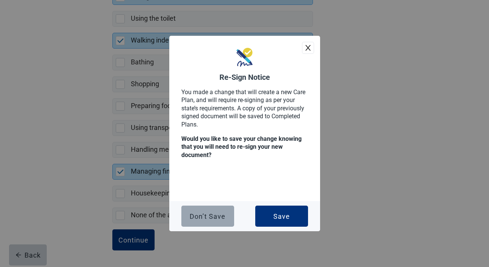
click at [203, 226] on button "Don’t Save" at bounding box center [207, 216] width 53 height 21
